Goal: Task Accomplishment & Management: Manage account settings

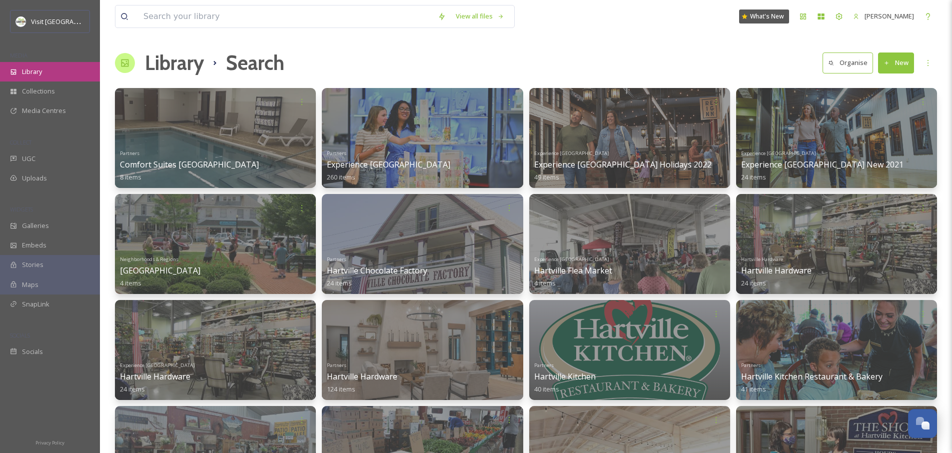
scroll to position [8563, 0]
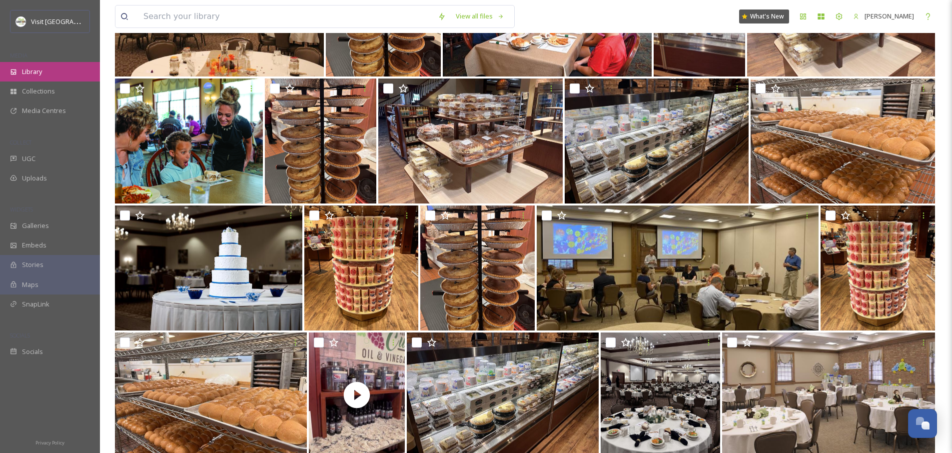
click at [27, 64] on div "Library" at bounding box center [50, 71] width 100 height 19
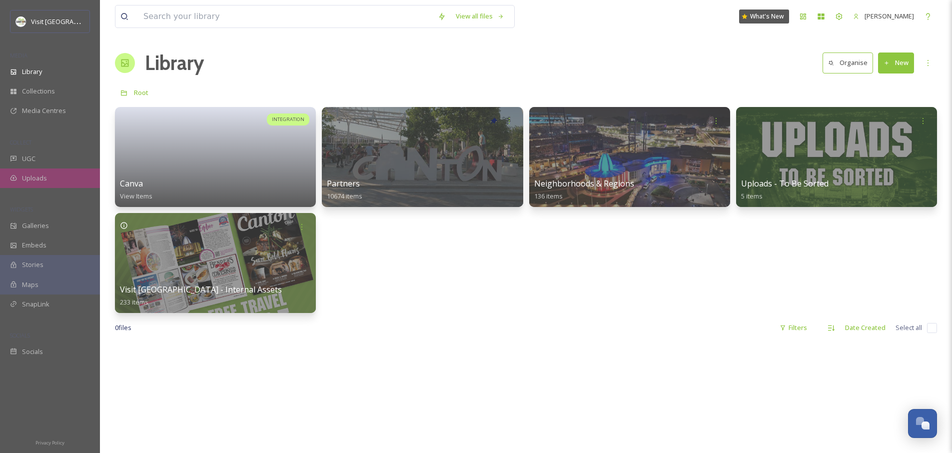
click at [35, 174] on span "Uploads" at bounding box center [34, 177] width 25 height 9
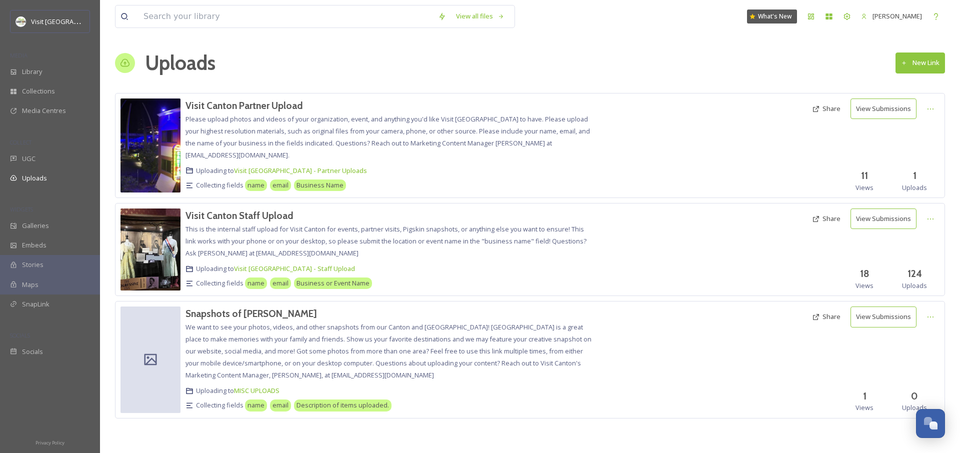
click at [912, 65] on button "New Link" at bounding box center [919, 62] width 49 height 20
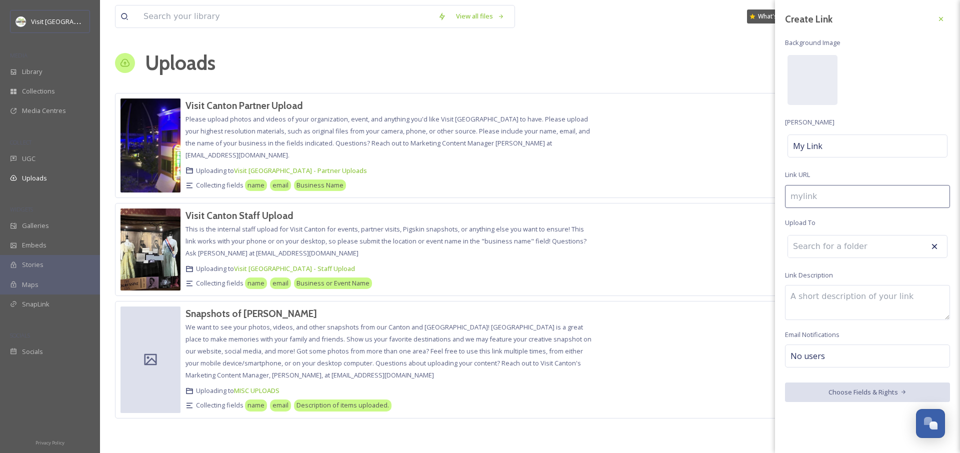
click at [668, 105] on div at bounding box center [701, 145] width 212 height 94
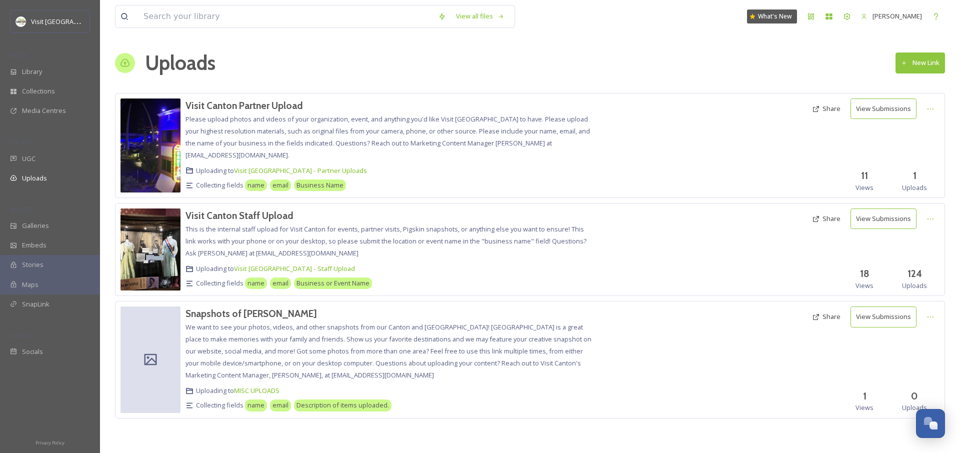
click at [828, 111] on button "Share" at bounding box center [826, 108] width 38 height 19
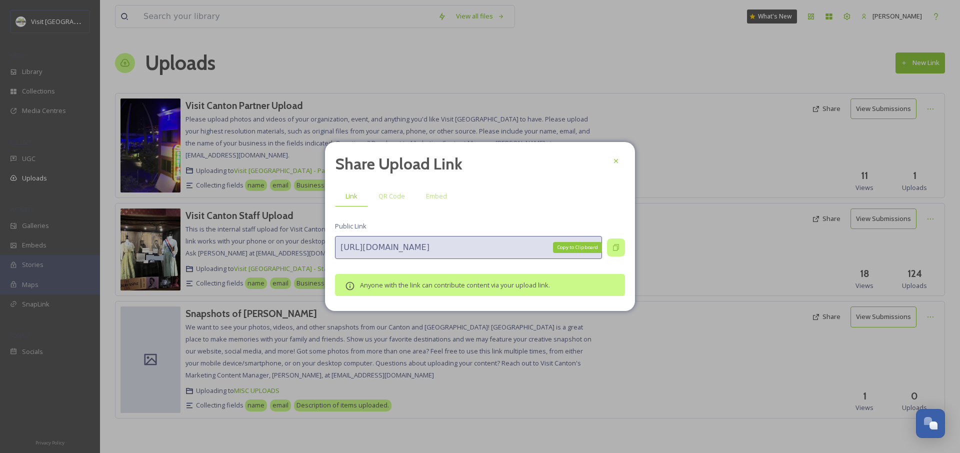
click at [617, 248] on icon at bounding box center [616, 247] width 6 height 6
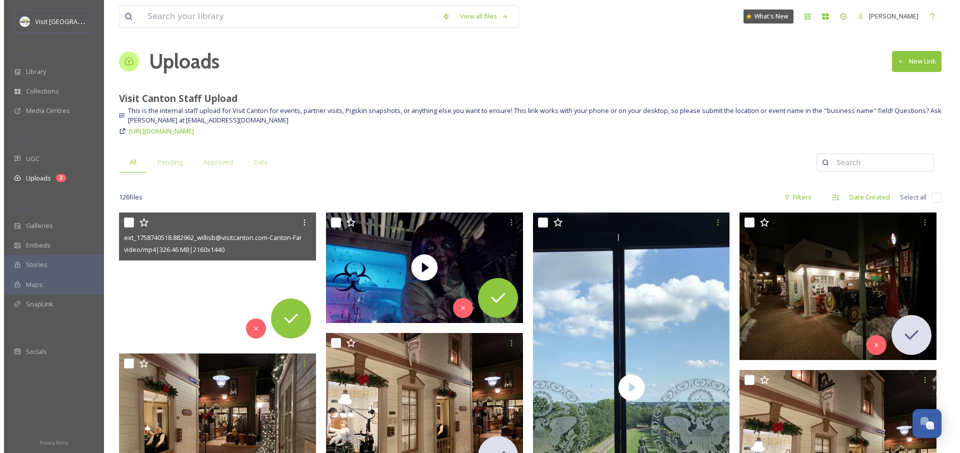
scroll to position [2, 0]
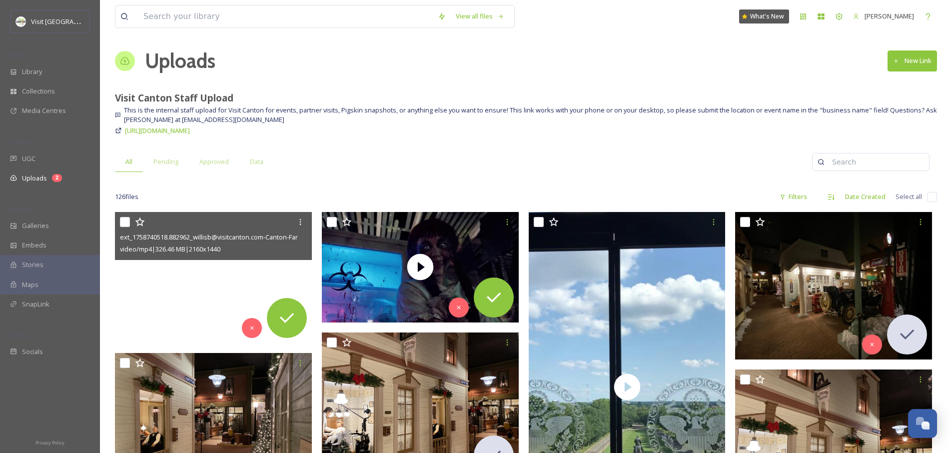
click at [161, 320] on video "ext_1758740518.882962_willisb@visitcanton.com-Canton-Farmers-Market_2025_V3.mp4" at bounding box center [213, 277] width 197 height 131
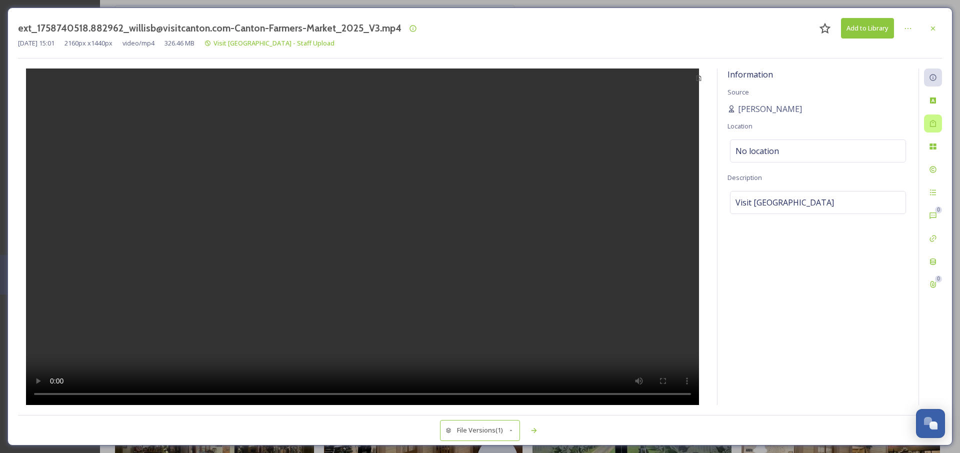
click at [928, 124] on div at bounding box center [933, 123] width 18 height 18
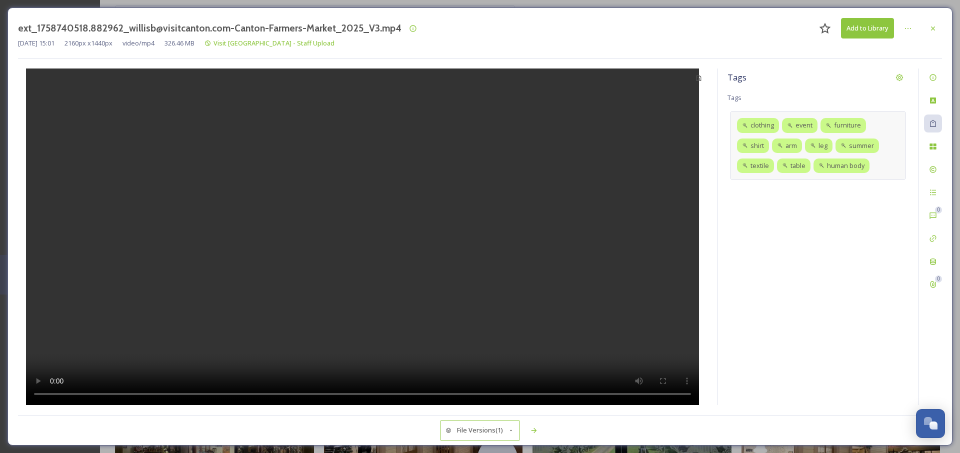
click at [888, 167] on div "clothing event furniture shirt arm leg summer textile table human body" at bounding box center [818, 145] width 176 height 69
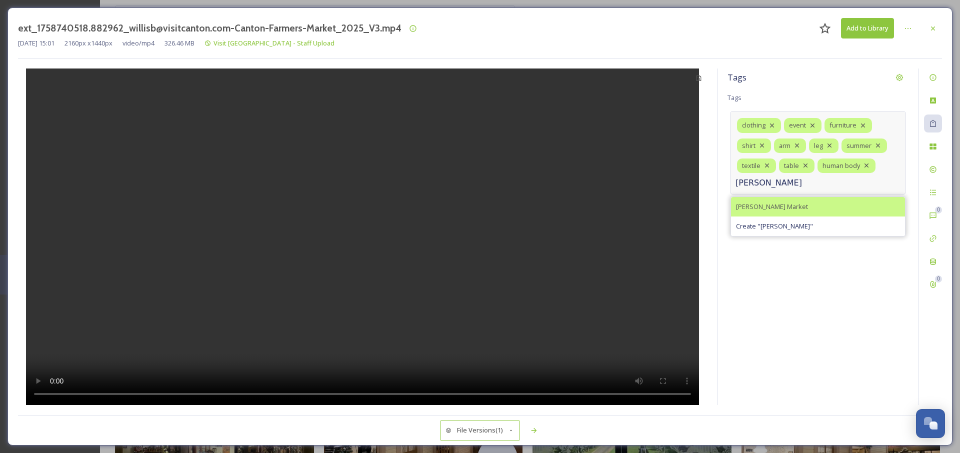
type input "[PERSON_NAME]"
click at [799, 206] on div "[PERSON_NAME] Market" at bounding box center [818, 206] width 174 height 19
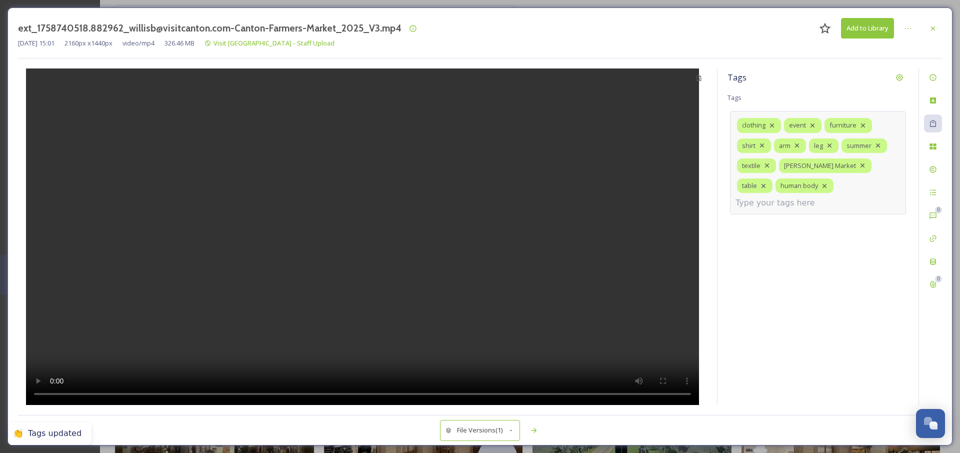
click at [818, 197] on input at bounding box center [785, 203] width 100 height 12
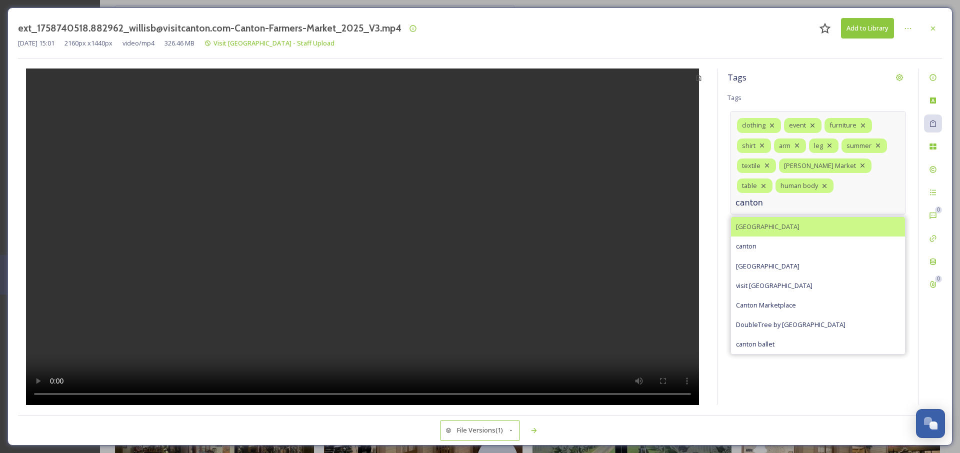
type input "canton"
click at [747, 222] on span "[GEOGRAPHIC_DATA]" at bounding box center [767, 226] width 63 height 9
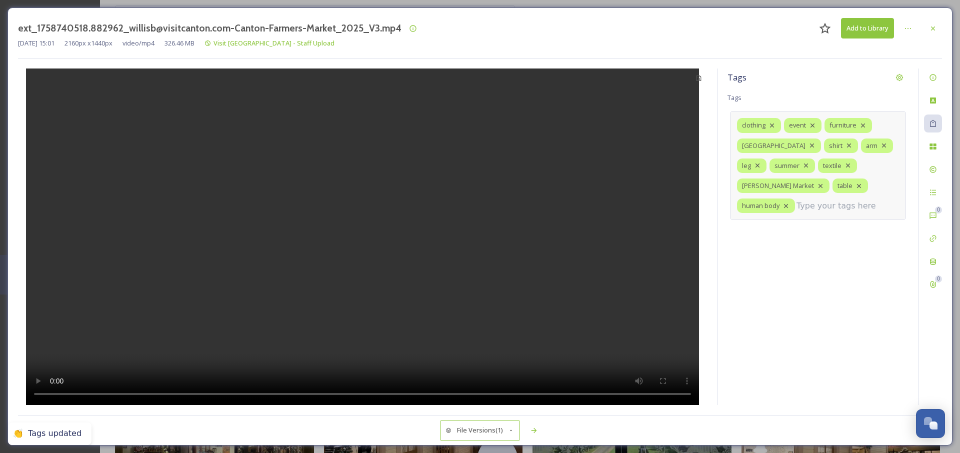
click at [796, 207] on input at bounding box center [846, 206] width 100 height 12
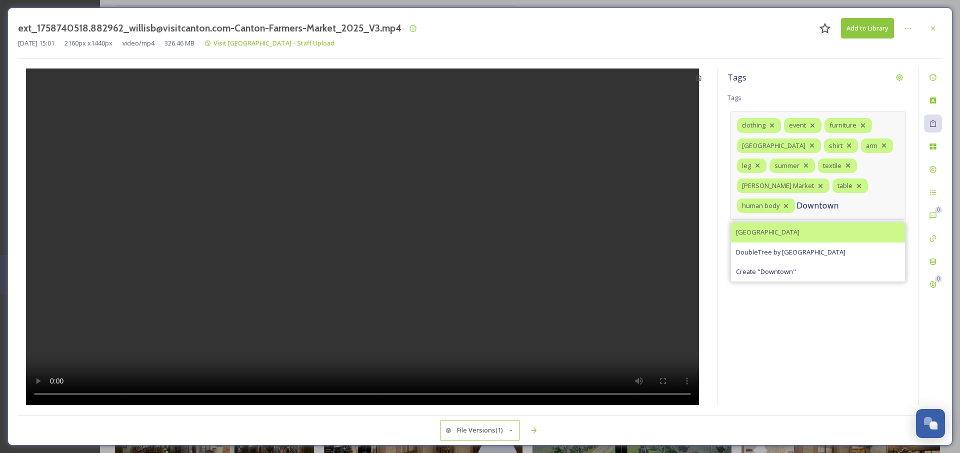
type input "Downtown"
click at [793, 229] on div "[GEOGRAPHIC_DATA]" at bounding box center [818, 231] width 174 height 19
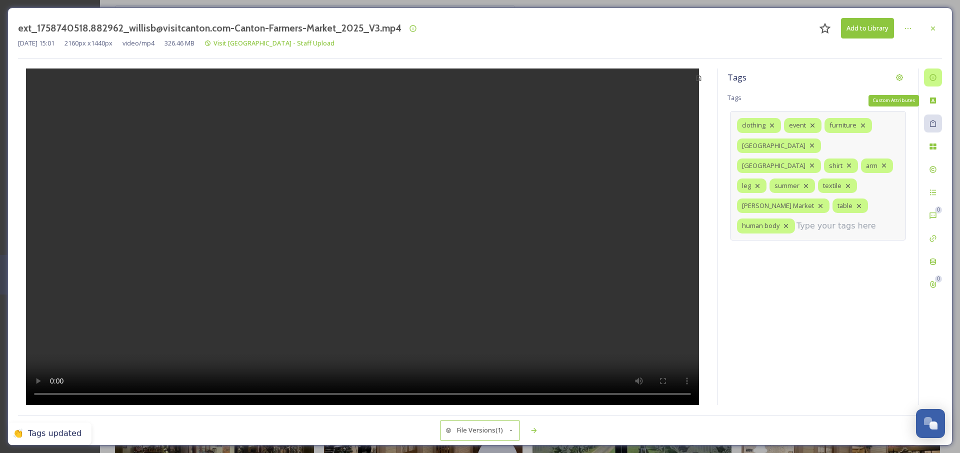
click at [932, 82] on div at bounding box center [933, 77] width 18 height 18
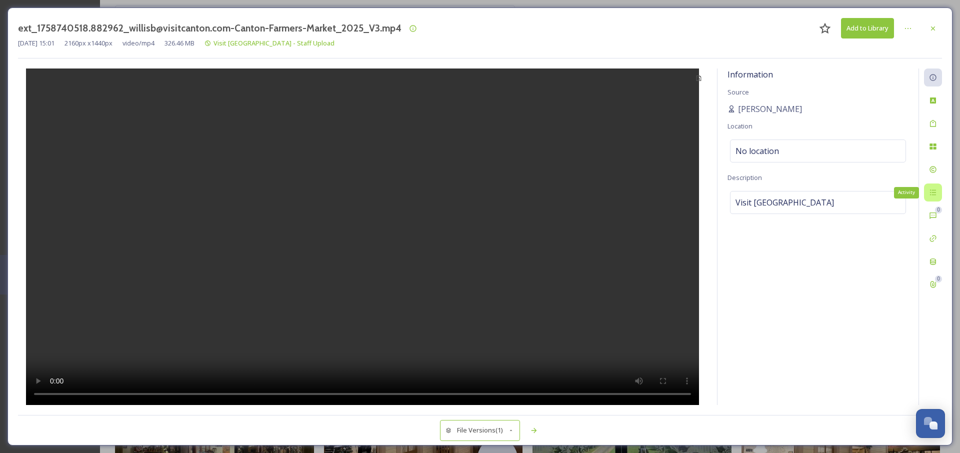
click at [937, 184] on div "Activity" at bounding box center [933, 192] width 18 height 18
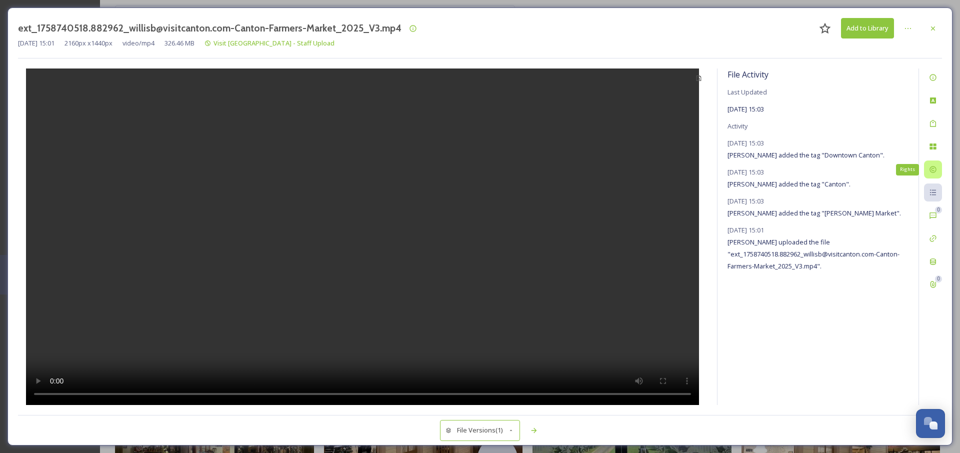
click at [937, 170] on div "Rights" at bounding box center [933, 169] width 18 height 18
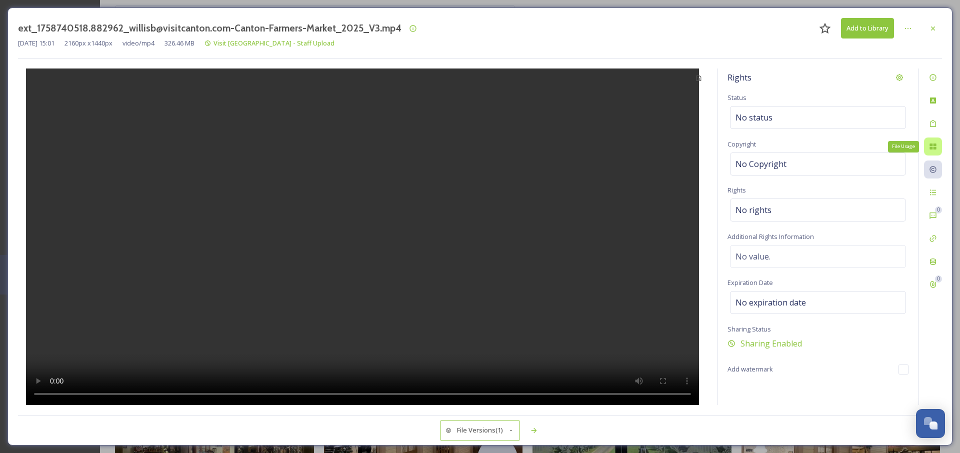
click at [936, 149] on icon at bounding box center [933, 146] width 8 height 8
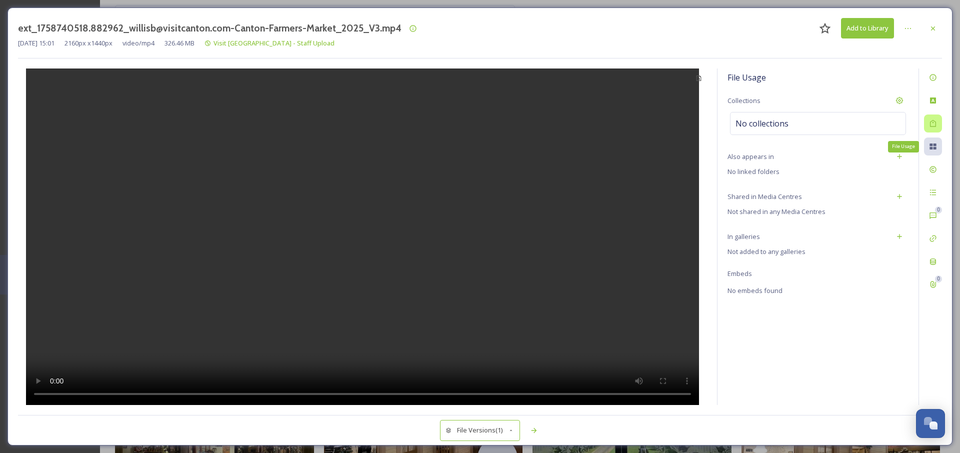
click at [934, 132] on div at bounding box center [933, 123] width 18 height 18
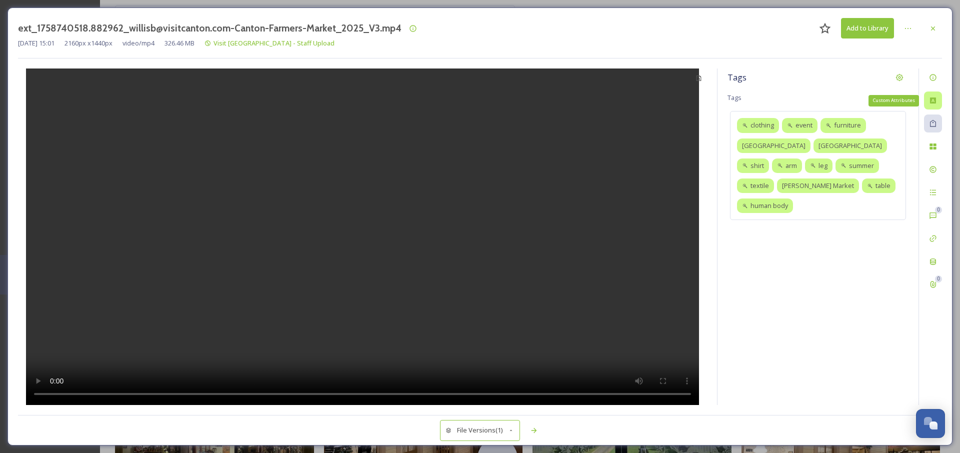
click at [934, 106] on div "Custom Attributes" at bounding box center [933, 100] width 18 height 18
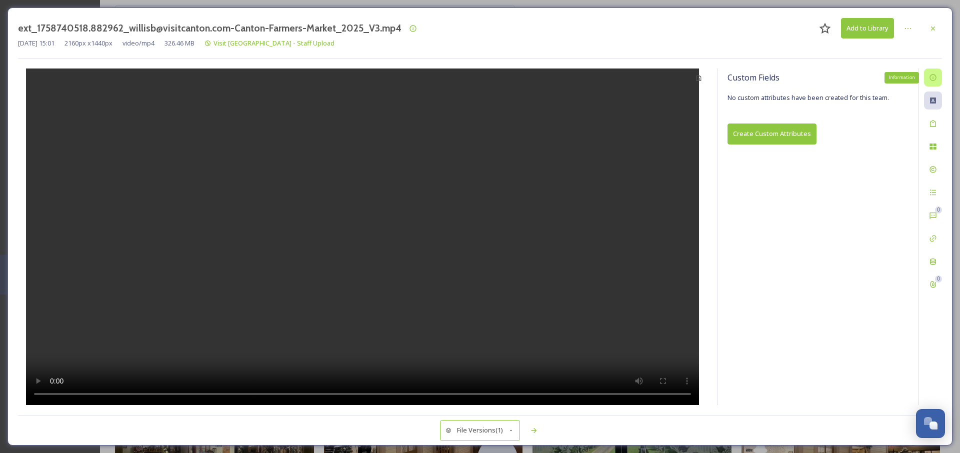
click at [934, 81] on icon at bounding box center [933, 77] width 8 height 8
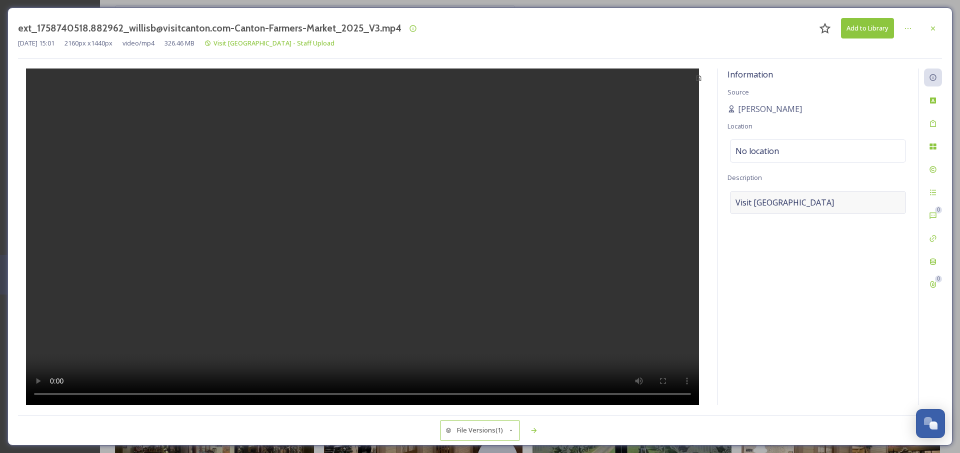
click at [771, 200] on span "Visit [GEOGRAPHIC_DATA]" at bounding box center [784, 202] width 98 height 12
click at [774, 202] on textarea "Visit [GEOGRAPHIC_DATA]" at bounding box center [817, 232] width 181 height 83
type textarea "T"
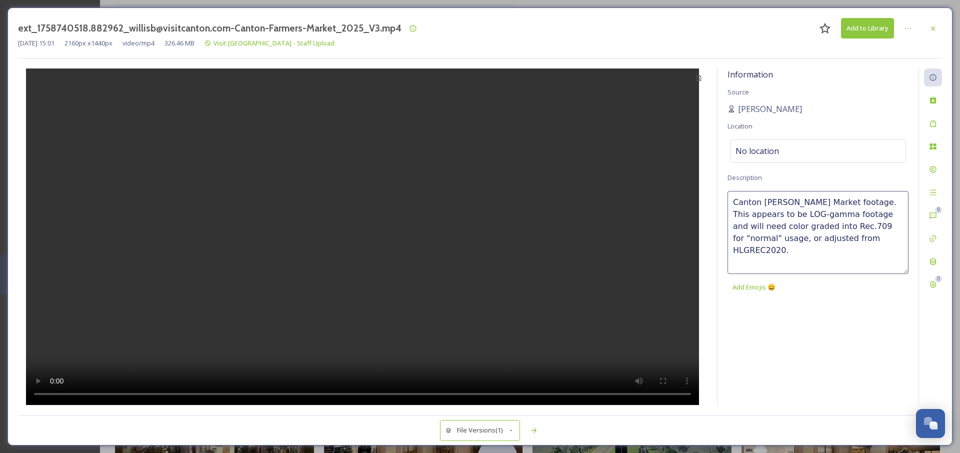
type textarea "Canton [PERSON_NAME] Market footage. This appears to be LOG-gamma footage and w…"
click at [913, 28] on div at bounding box center [908, 28] width 18 height 18
click at [873, 234] on span "Canton [PERSON_NAME] Market footage. This appears to be LOG-gamma footage and w…" at bounding box center [817, 226] width 165 height 60
click at [934, 24] on icon at bounding box center [933, 28] width 8 height 8
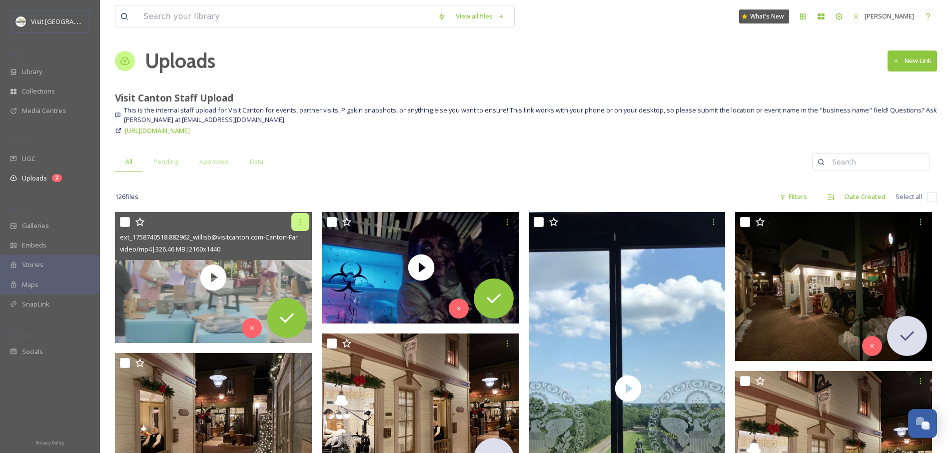
click at [304, 221] on div at bounding box center [300, 222] width 18 height 18
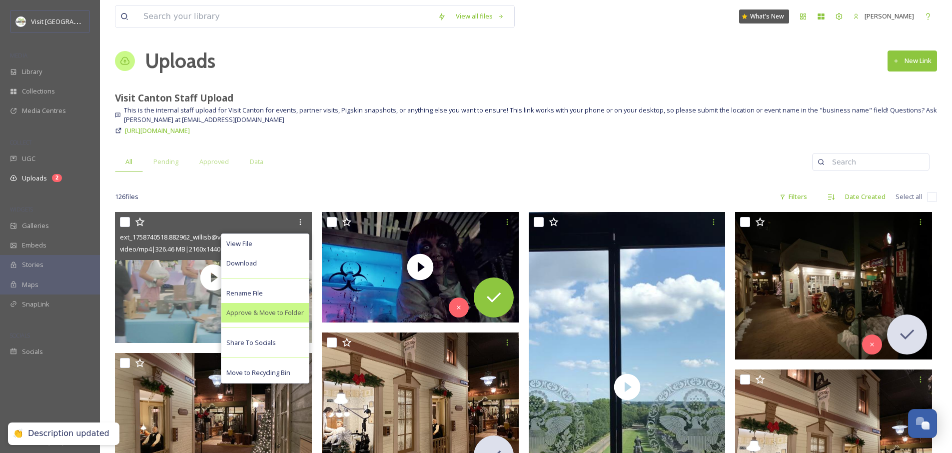
click at [265, 312] on span "Approve & Move to Folder" at bounding box center [264, 312] width 77 height 9
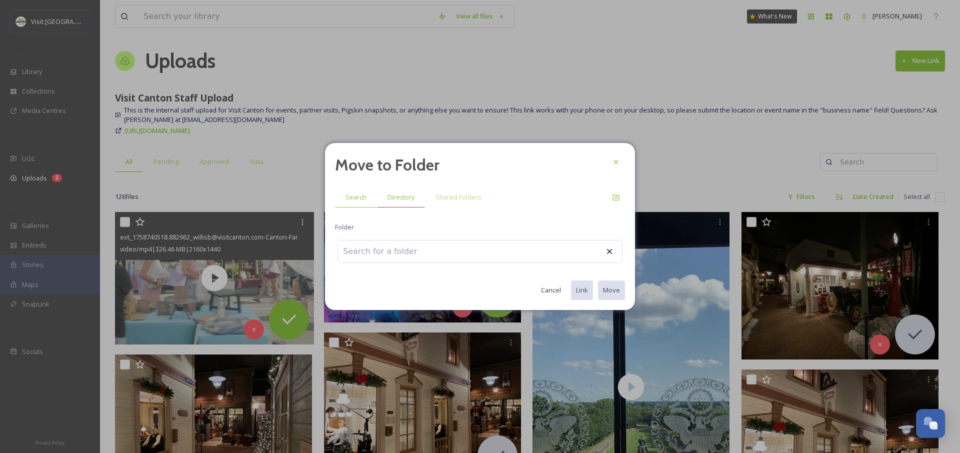
click at [402, 199] on span "Directory" at bounding box center [400, 196] width 27 height 9
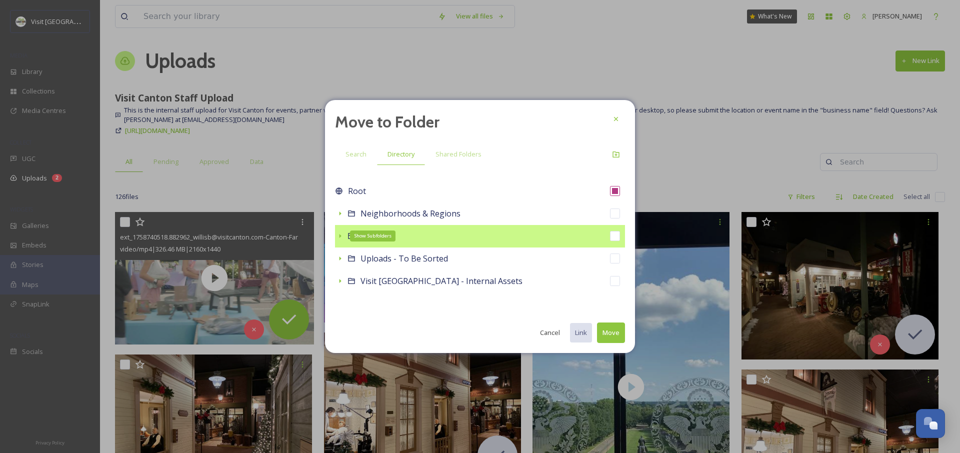
click at [339, 238] on icon at bounding box center [340, 236] width 8 height 8
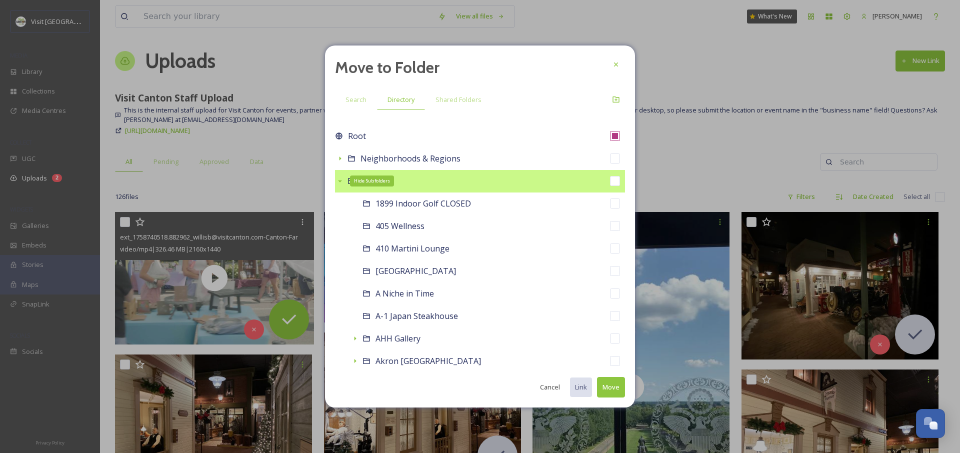
click at [548, 388] on button "Cancel" at bounding box center [550, 386] width 30 height 19
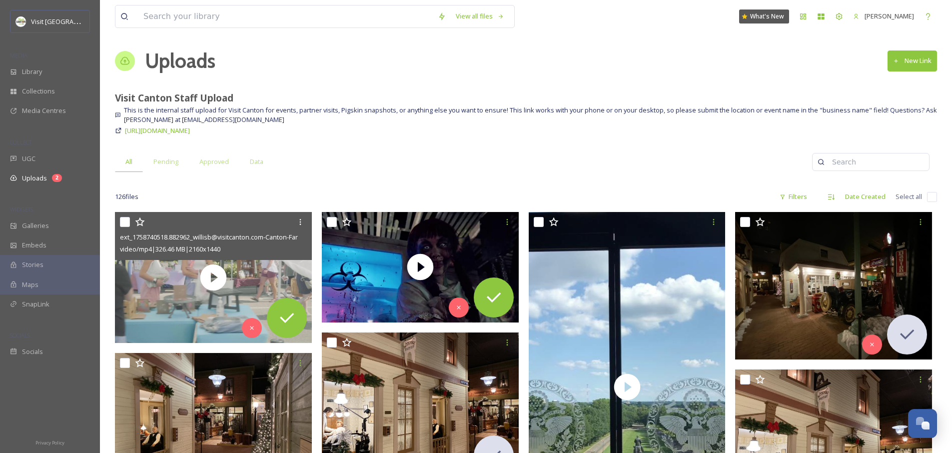
click at [290, 223] on div at bounding box center [214, 222] width 189 height 18
click at [305, 223] on div at bounding box center [300, 222] width 18 height 18
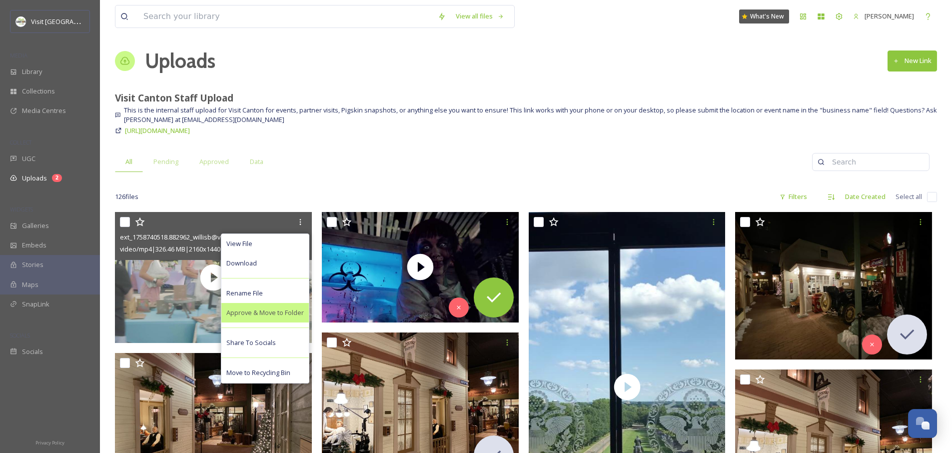
click at [257, 314] on span "Approve & Move to Folder" at bounding box center [264, 312] width 77 height 9
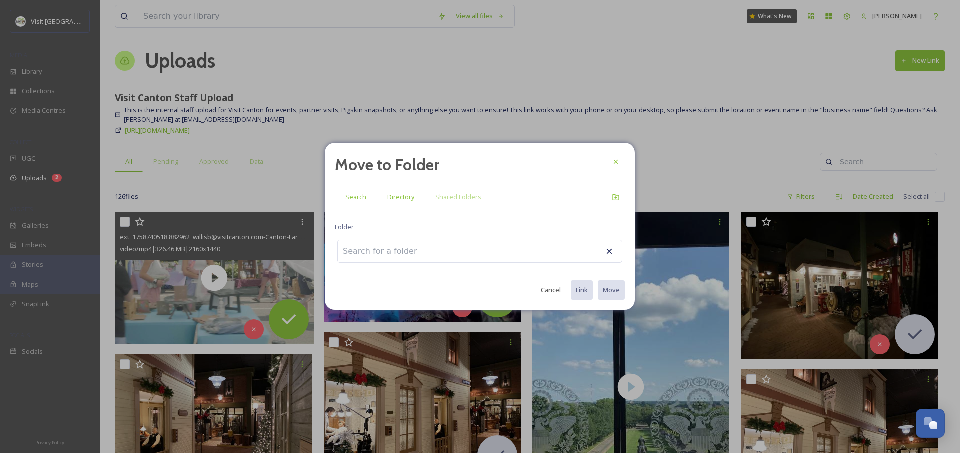
click at [400, 198] on span "Directory" at bounding box center [400, 196] width 27 height 9
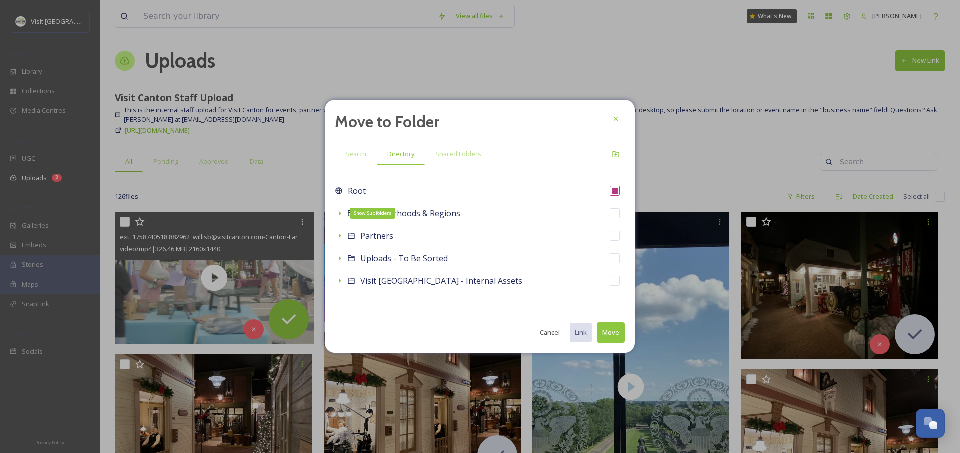
click at [343, 214] on div "Show Subfolders" at bounding box center [340, 213] width 10 height 10
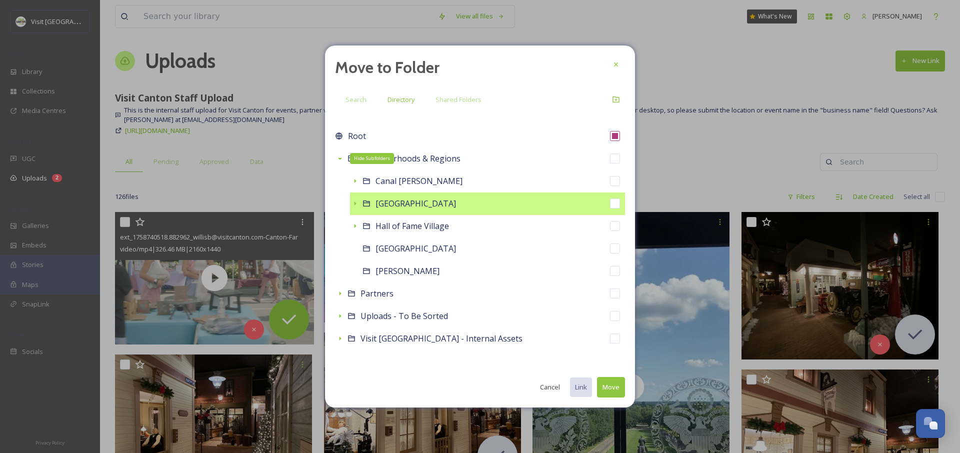
click at [372, 207] on div "[GEOGRAPHIC_DATA]" at bounding box center [487, 203] width 275 height 22
checkbox input "false"
click at [352, 201] on icon at bounding box center [355, 203] width 8 height 8
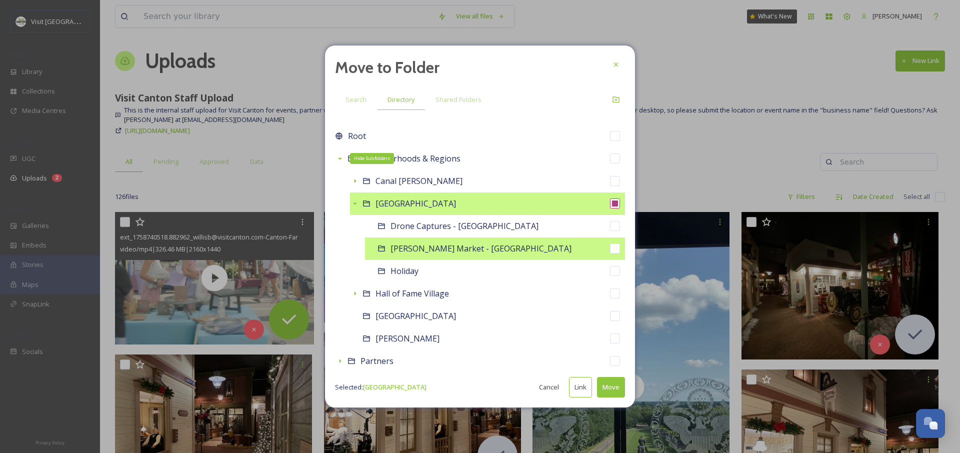
click at [443, 251] on span "[PERSON_NAME] Market - [GEOGRAPHIC_DATA]" at bounding box center [480, 248] width 181 height 11
checkbox input "false"
checkbox input "true"
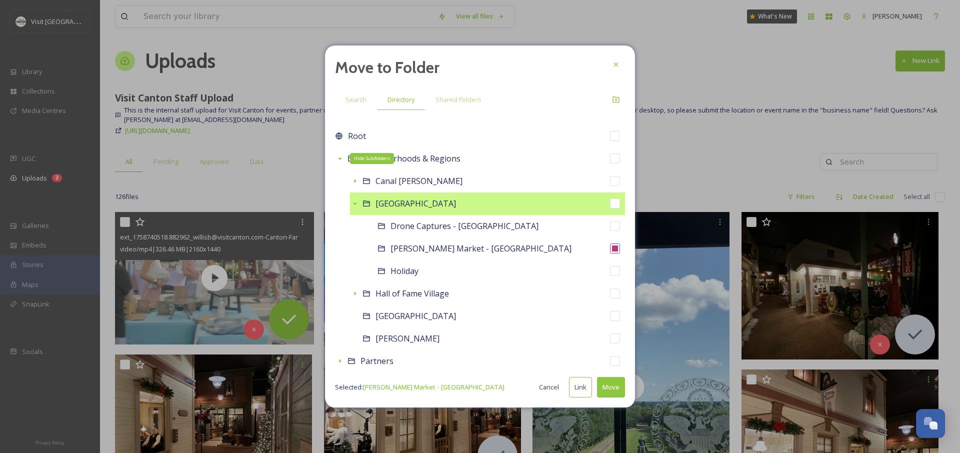
click at [611, 389] on button "Move" at bounding box center [611, 387] width 28 height 20
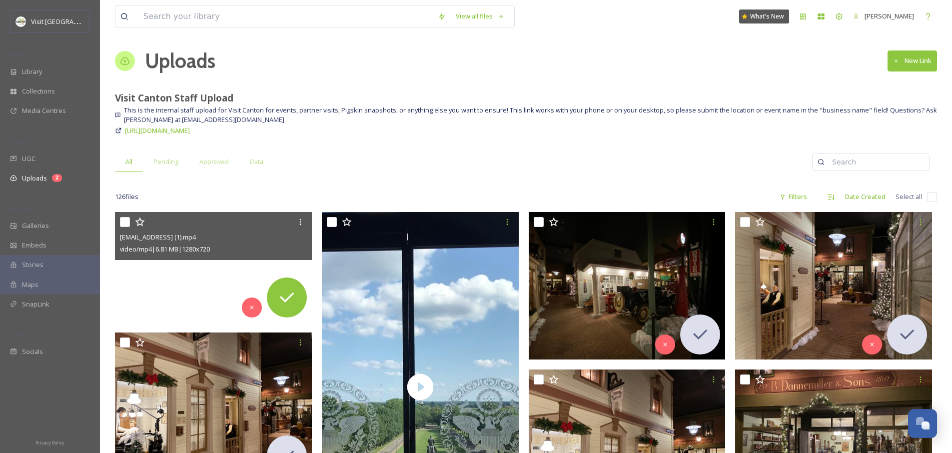
click at [157, 315] on video "ext_1758740347.769938_willisb@visitcanton.com-2025 (1).mp4" at bounding box center [213, 267] width 197 height 111
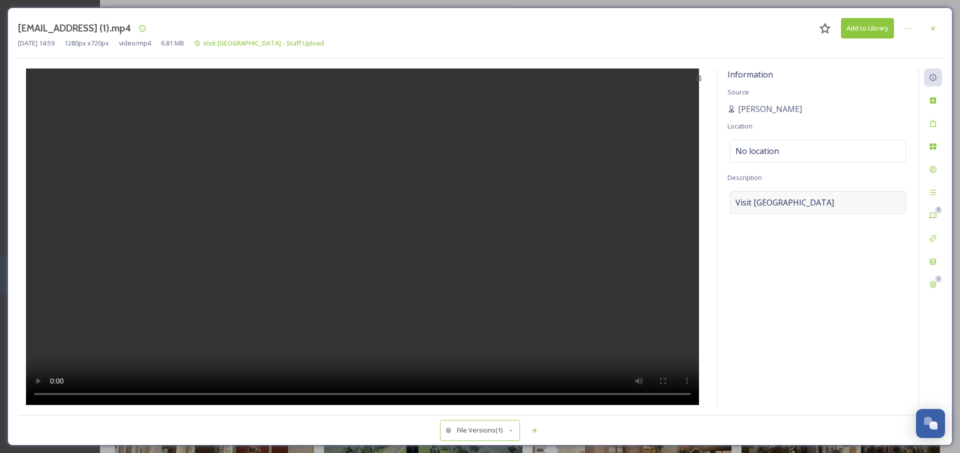
click at [790, 197] on div "Visit [GEOGRAPHIC_DATA]" at bounding box center [818, 202] width 176 height 23
click at [790, 197] on textarea "Visit [GEOGRAPHIC_DATA]" at bounding box center [817, 232] width 181 height 83
click at [815, 201] on textarea "Factor of Terror advertisment :25 video." at bounding box center [817, 232] width 181 height 83
type textarea "Factor of Terror advertisement :25 video."
click at [934, 29] on icon at bounding box center [933, 28] width 4 height 4
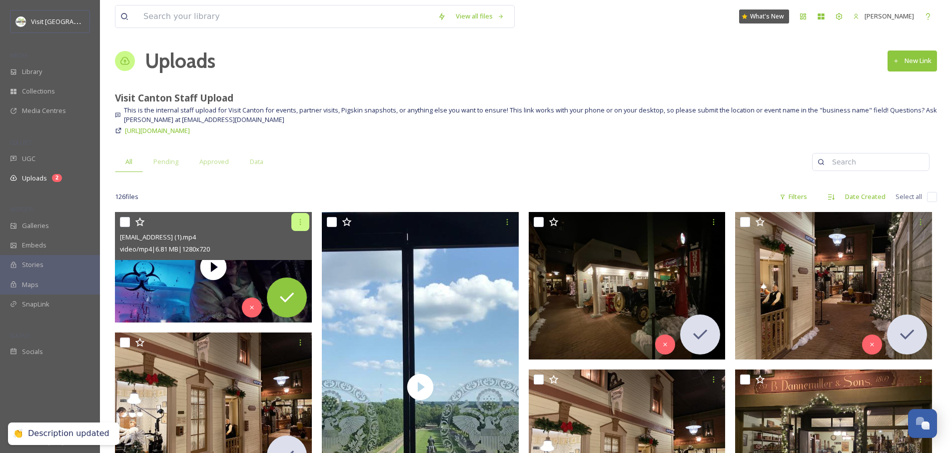
click at [303, 223] on icon at bounding box center [300, 222] width 8 height 8
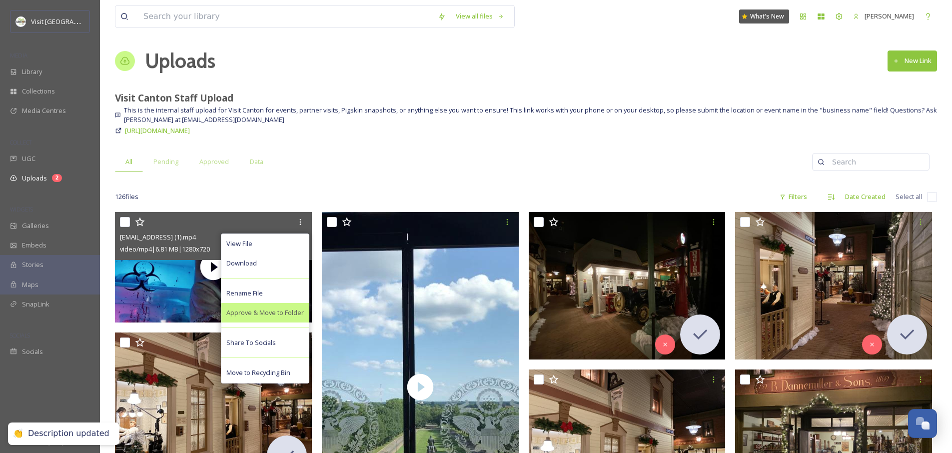
click at [265, 313] on span "Approve & Move to Folder" at bounding box center [264, 312] width 77 height 9
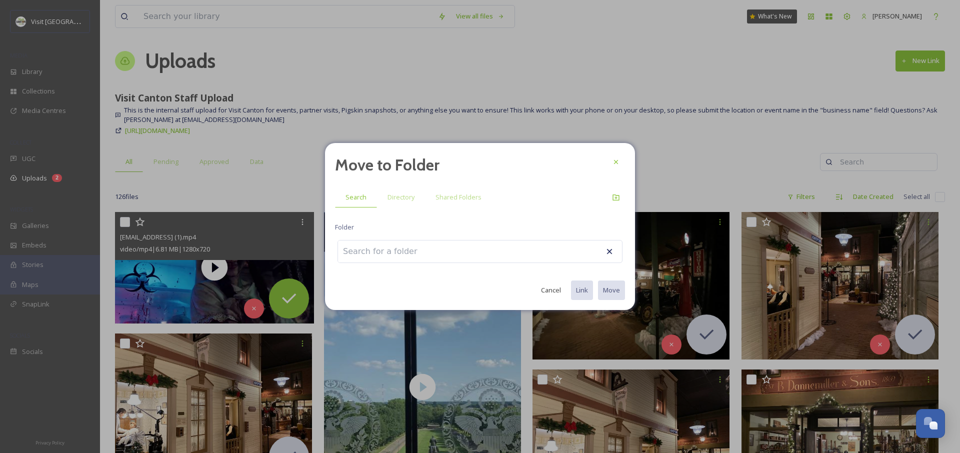
click at [388, 248] on input at bounding box center [393, 251] width 110 height 22
click at [397, 196] on span "Directory" at bounding box center [400, 196] width 27 height 9
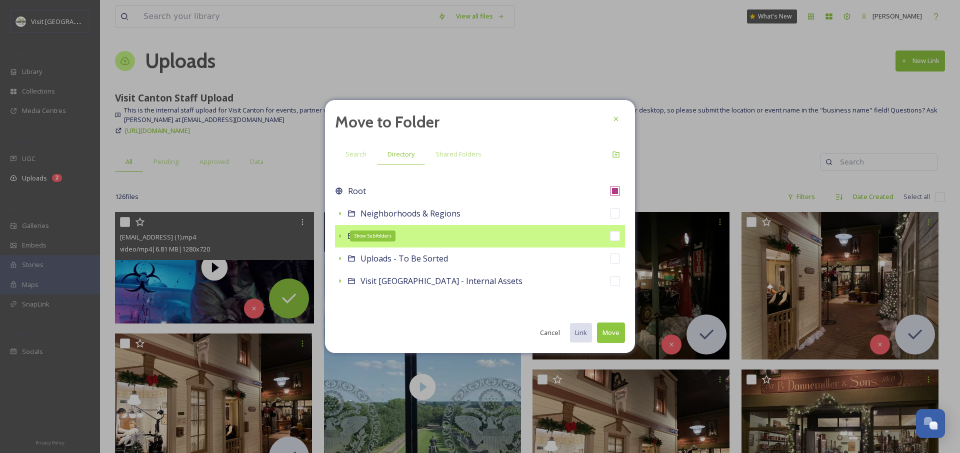
click at [341, 234] on icon at bounding box center [340, 236] width 8 height 8
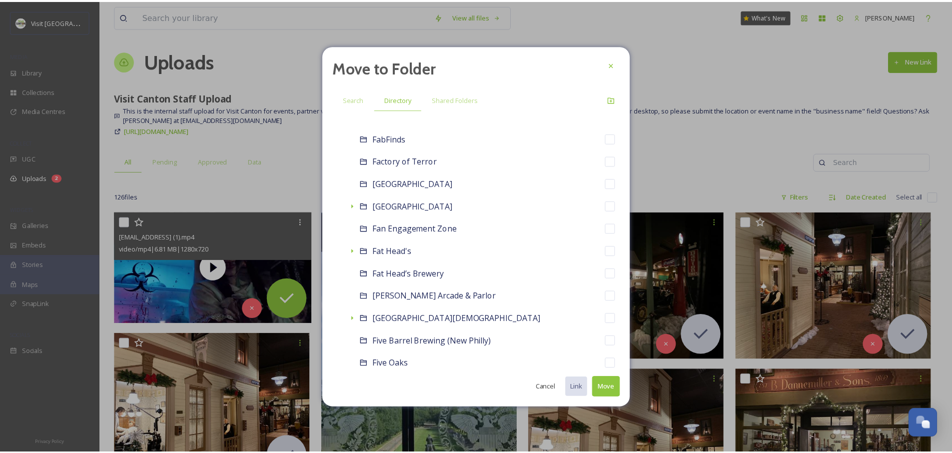
scroll to position [2175, 0]
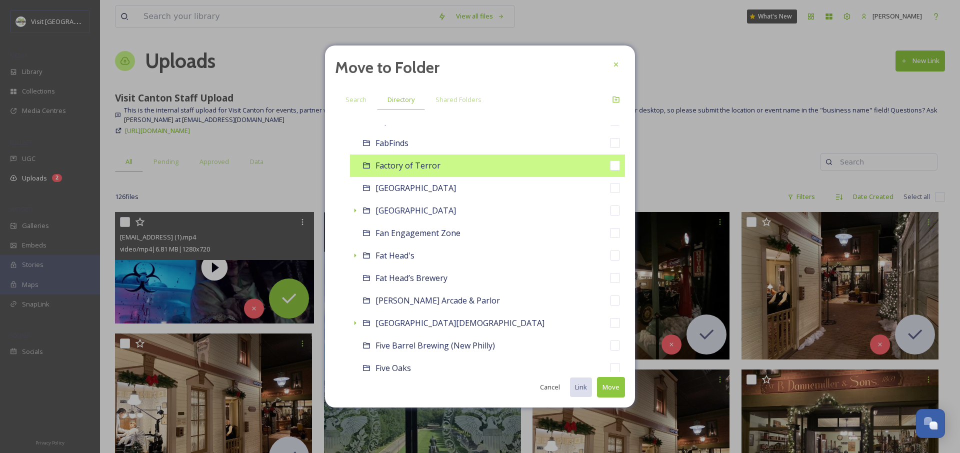
click at [431, 169] on span "Factory of Terror" at bounding box center [407, 165] width 65 height 11
checkbox input "false"
checkbox input "true"
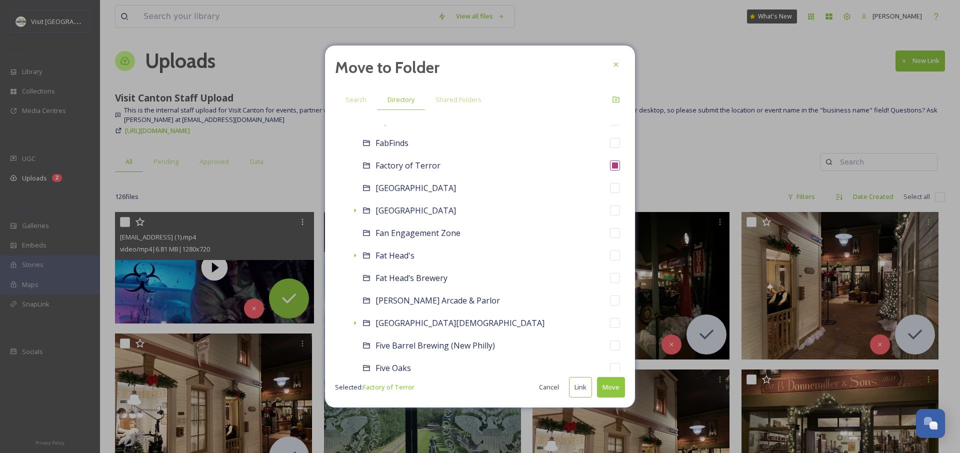
click at [610, 388] on button "Move" at bounding box center [611, 387] width 28 height 20
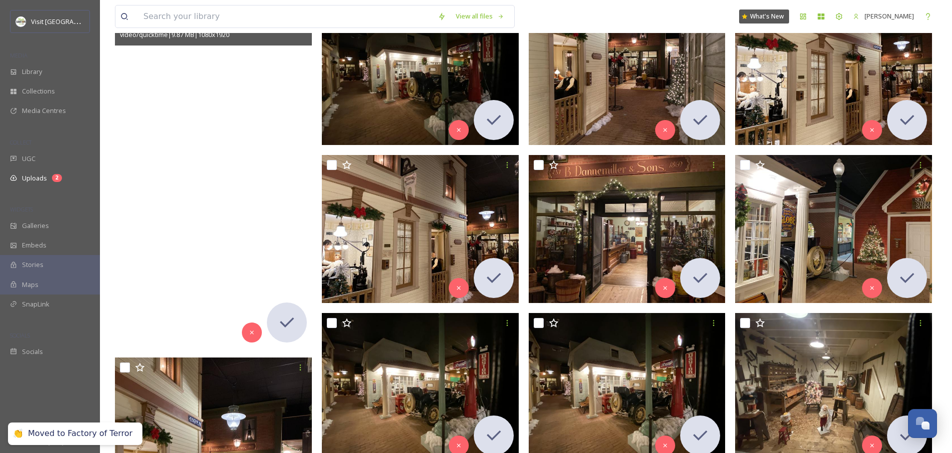
scroll to position [0, 0]
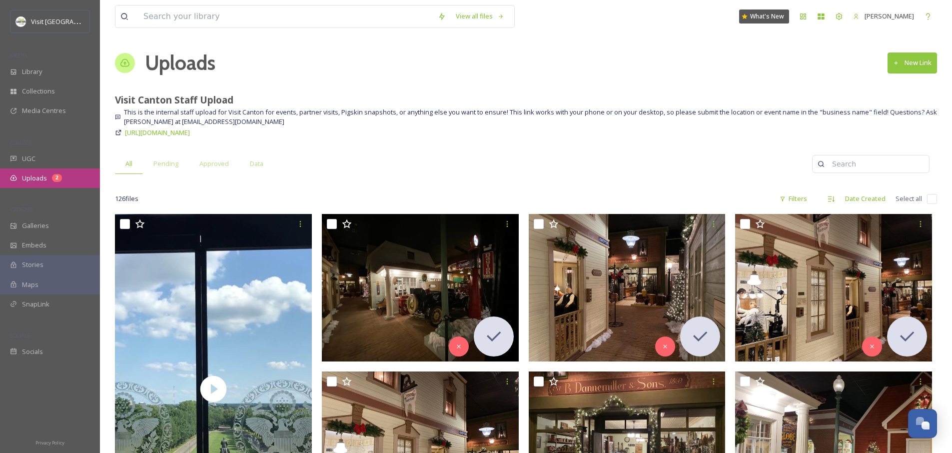
click at [67, 178] on div "Uploads 2" at bounding box center [50, 177] width 100 height 19
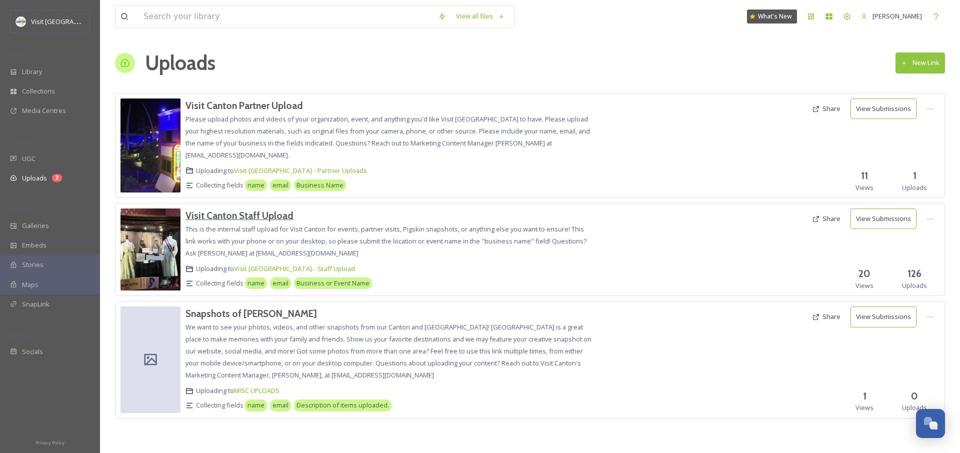
click at [273, 215] on h3 "Visit Canton Staff Upload" at bounding box center [239, 215] width 108 height 12
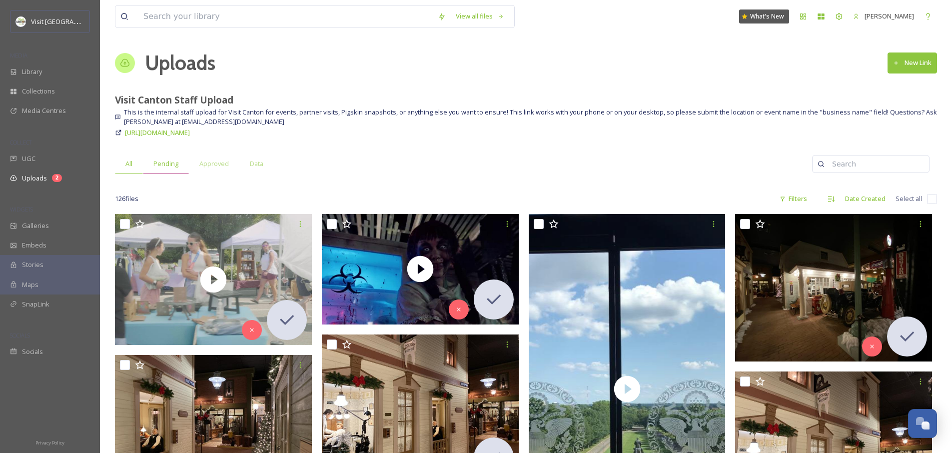
click at [174, 165] on span "Pending" at bounding box center [165, 163] width 25 height 9
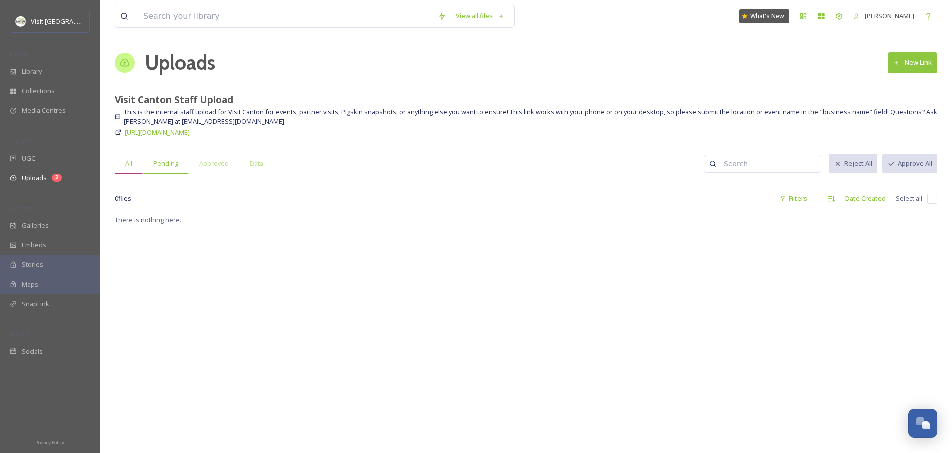
click at [151, 164] on div "Pending" at bounding box center [166, 163] width 46 height 20
click at [140, 164] on div "All" at bounding box center [129, 163] width 28 height 20
